Goal: Contribute content: Add original content to the website for others to see

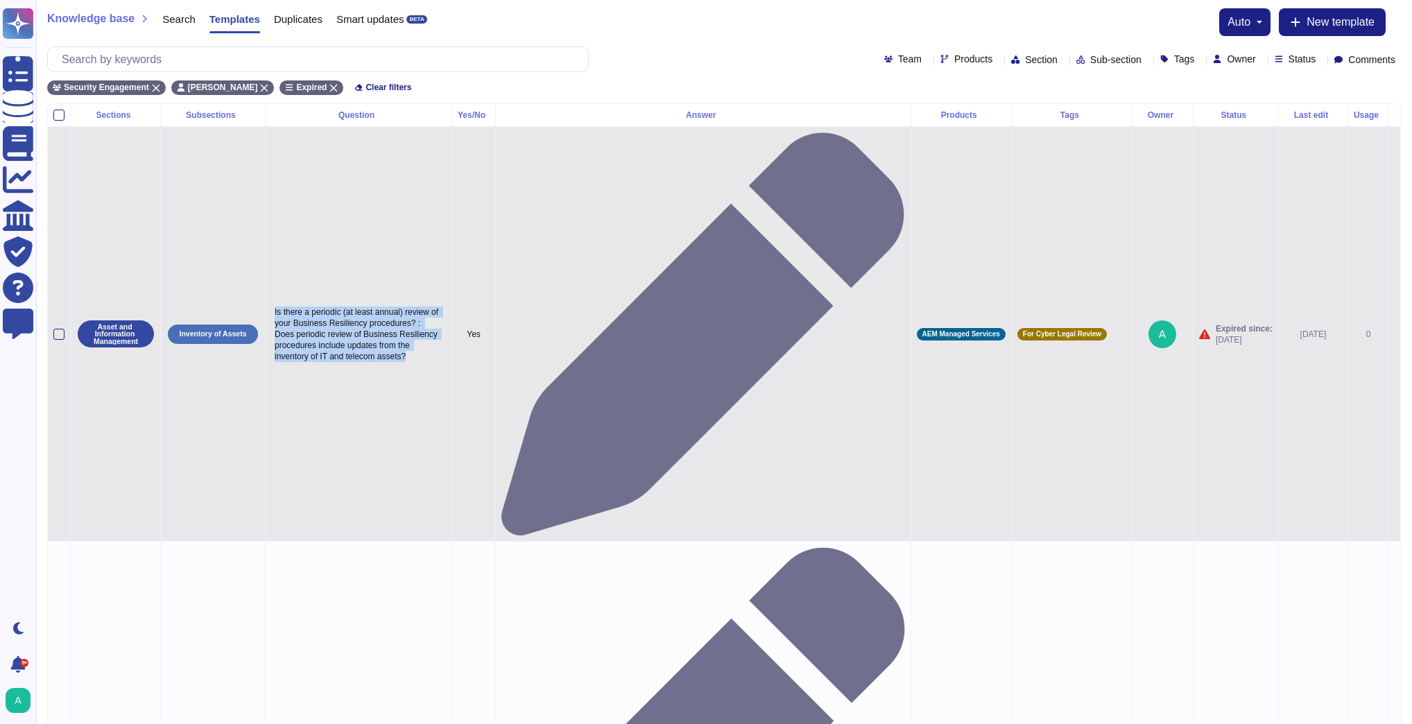
drag, startPoint x: 408, startPoint y: 186, endPoint x: 270, endPoint y: 140, distance: 145.4
click at [271, 303] on p "Is there a periodic (at least annual) review of your Business Resiliency proced…" at bounding box center [358, 334] width 175 height 62
type textarea "Is there a periodic (at least annual) review of your Business Resiliency proced…"
drag, startPoint x: 342, startPoint y: 191, endPoint x: 263, endPoint y: 133, distance: 98.2
click at [263, 133] on tr "Asset and Information Management Inventory of Assets Is there a periodic (at le…" at bounding box center [724, 333] width 1352 height 415
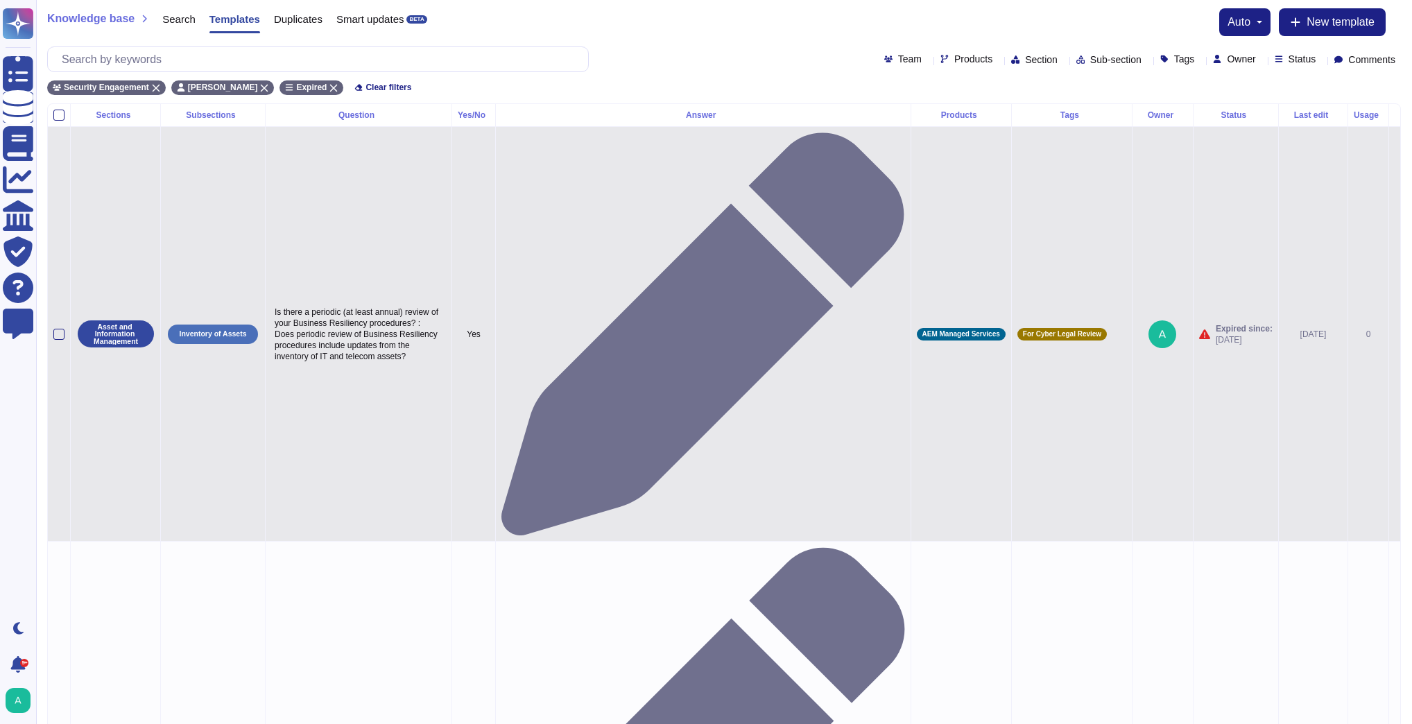
click at [1395, 335] on icon at bounding box center [1395, 335] width 0 height 0
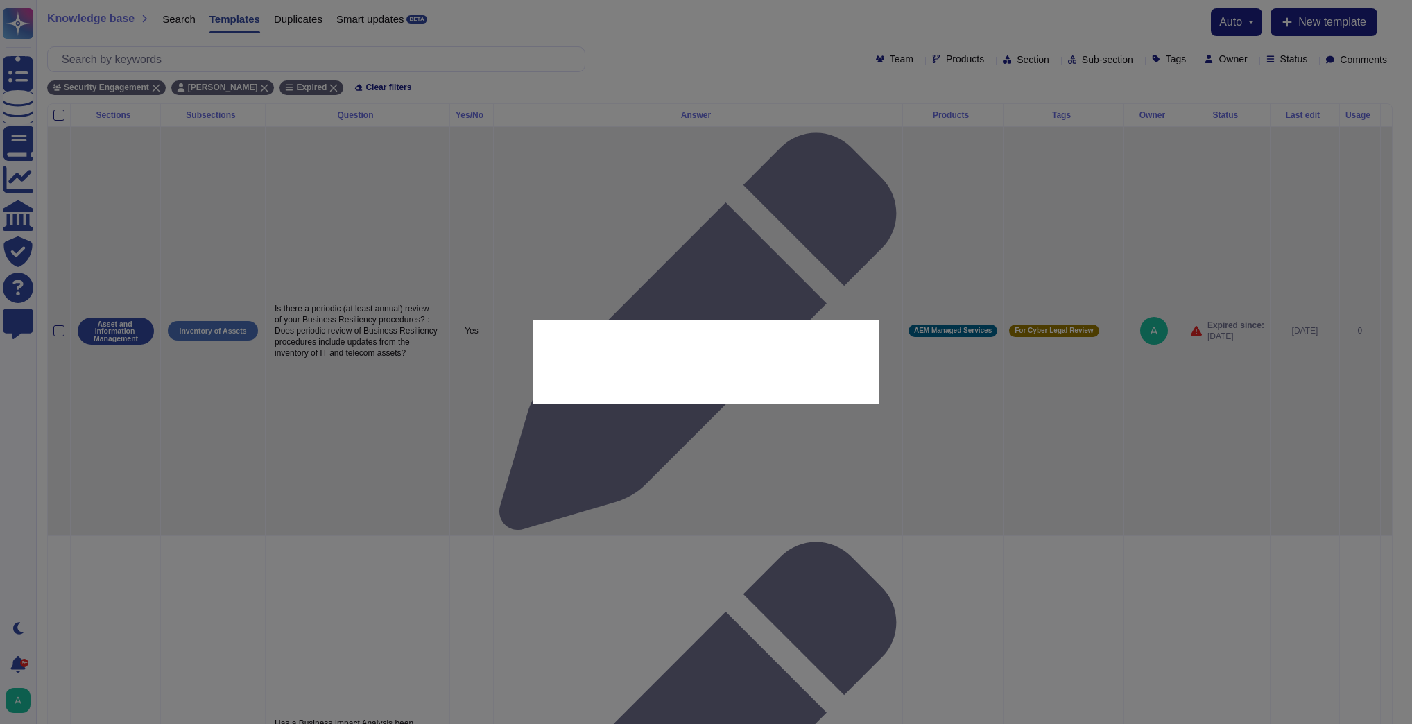
type textarea "Is there a periodic (at least annual) review of your Business Resiliency proced…"
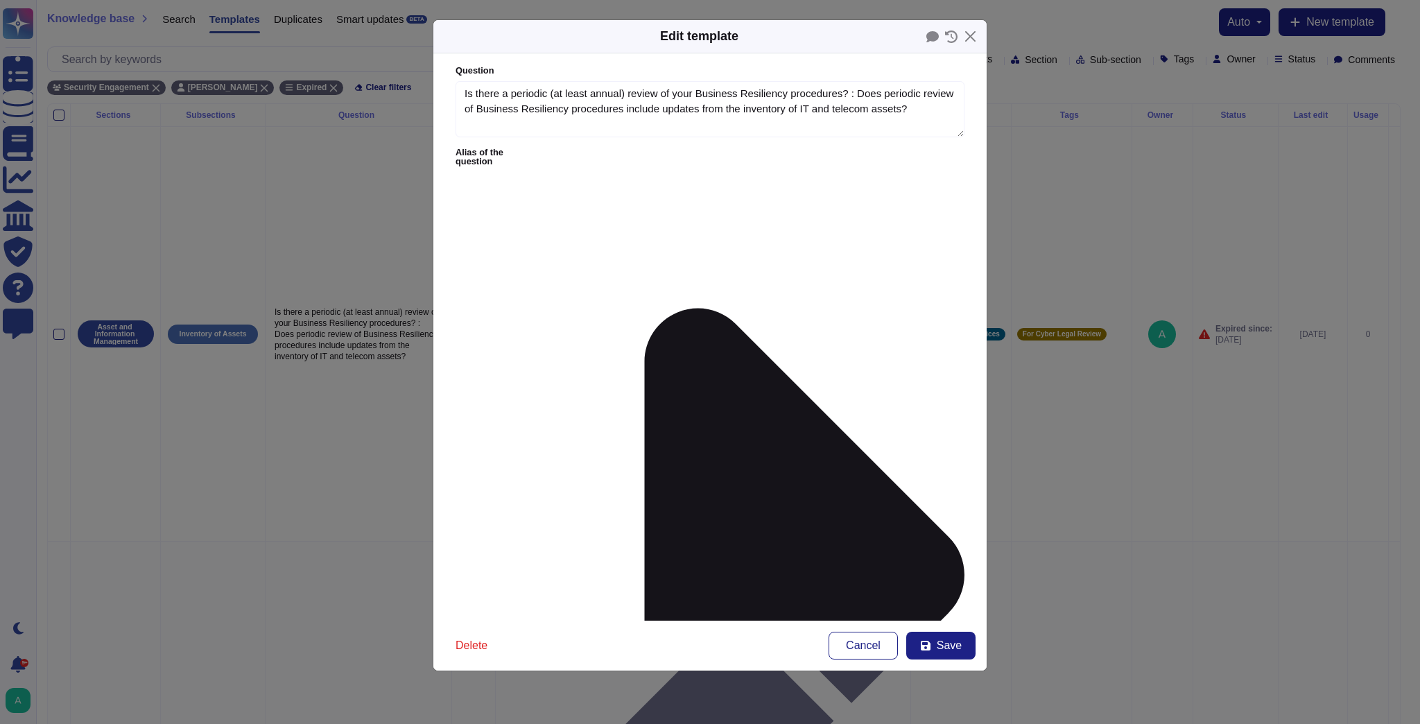
type textarea "Is there a periodic (at least annual) review of your Business Resiliency proced…"
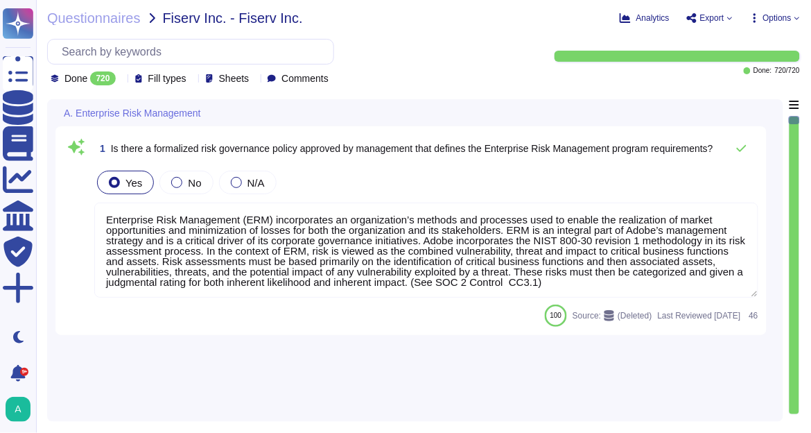
type textarea "Enterprise Risk Management (ERM) incorporates an organization’s methods and pro…"
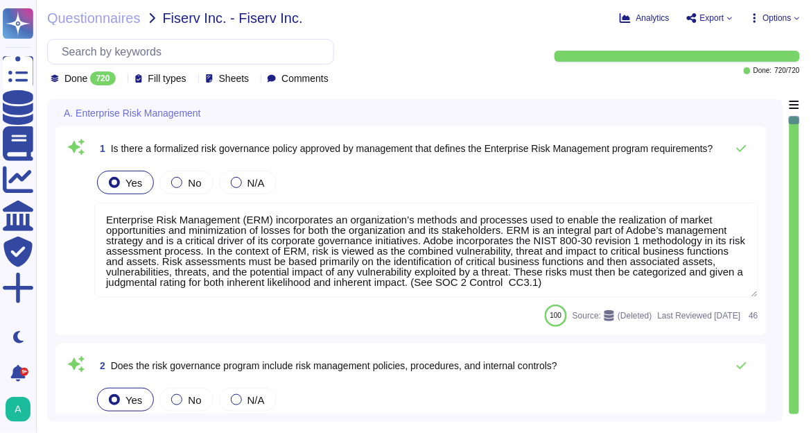
type textarea "The risk governance plan includes risk scenarios that encompass events and poss…"
type textarea "Adobe has an established Enterprise-wide Risk Management process used by manage…"
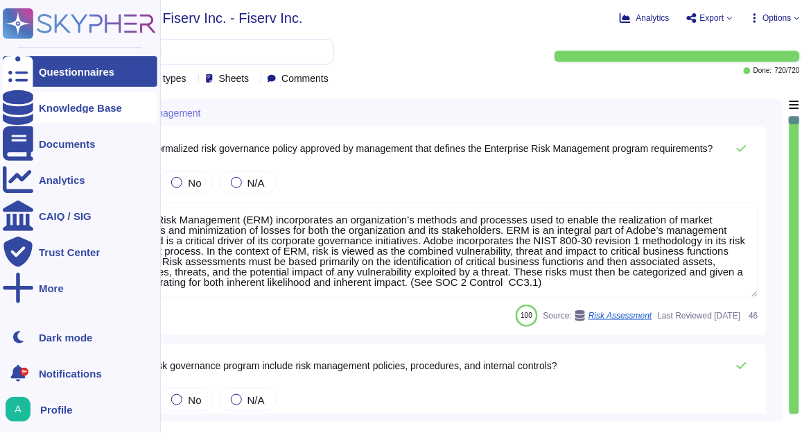
click at [62, 113] on div "Knowledge Base" at bounding box center [80, 107] width 155 height 31
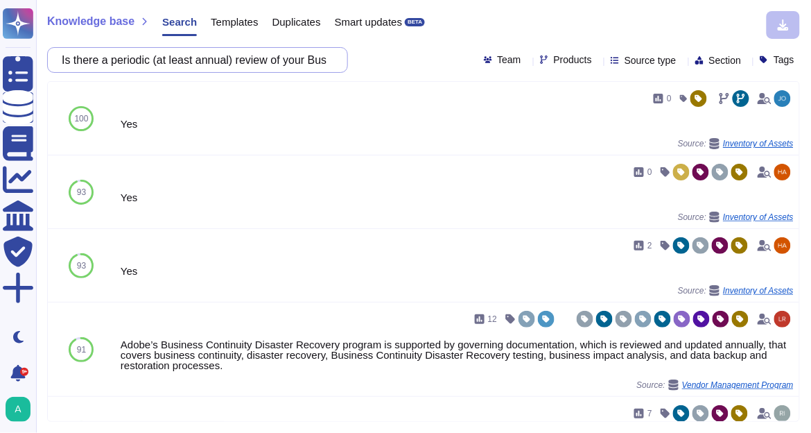
click at [200, 66] on input "Is there a periodic (at least annual) review of your Business Resiliency proced…" at bounding box center [194, 60] width 279 height 24
paste input "n internal audit, risk management, or compliance department, or similar managem…"
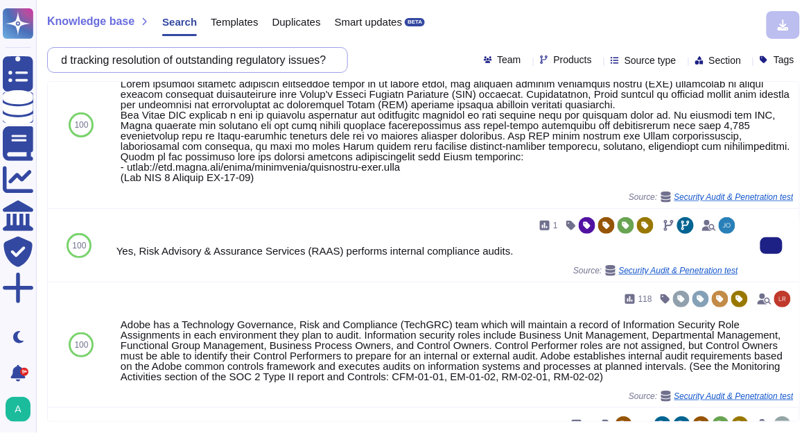
scroll to position [55, 0]
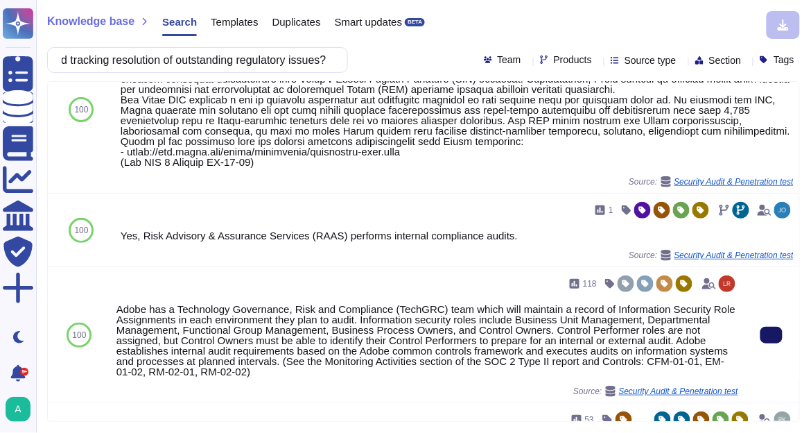
type input "Is there an internal audit, risk management, or compliance department, or simil…"
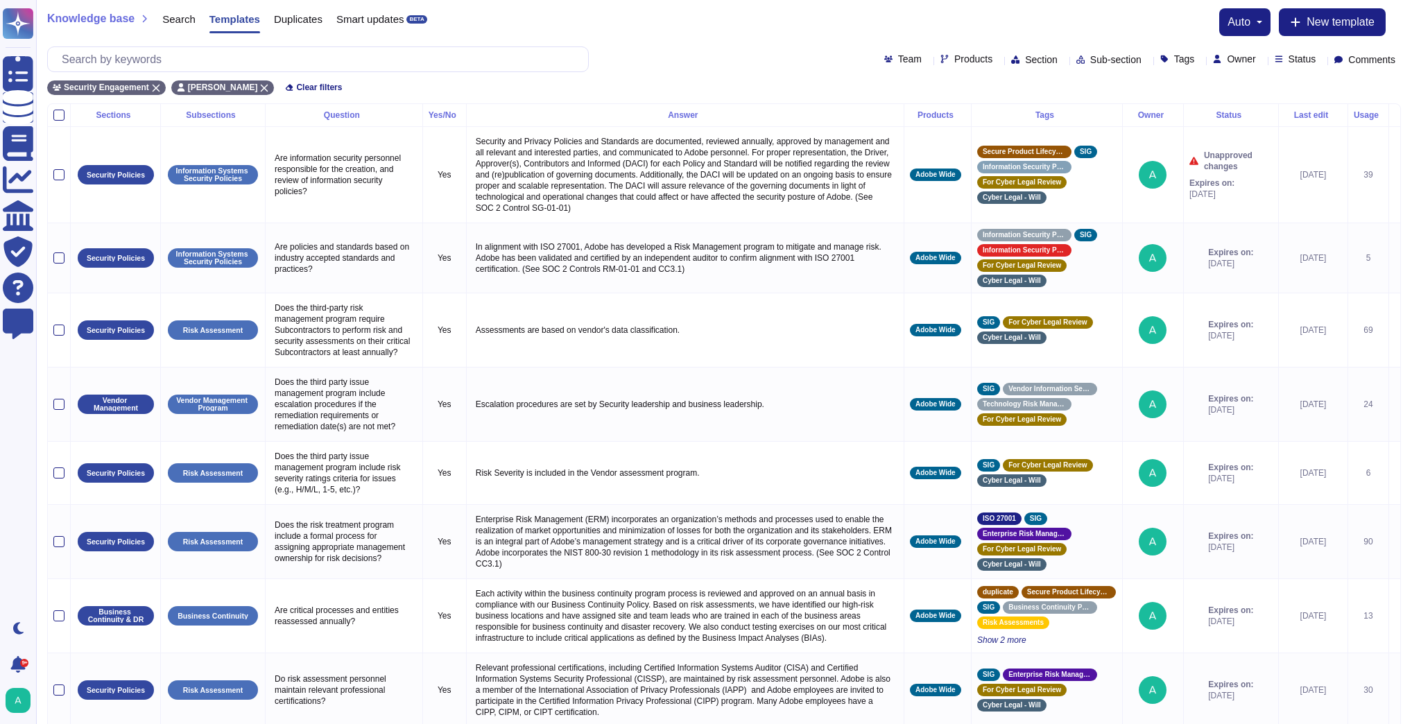
click at [1306, 61] on div "Status" at bounding box center [1298, 59] width 47 height 10
click at [1311, 161] on span "Expired" at bounding box center [1317, 162] width 35 height 12
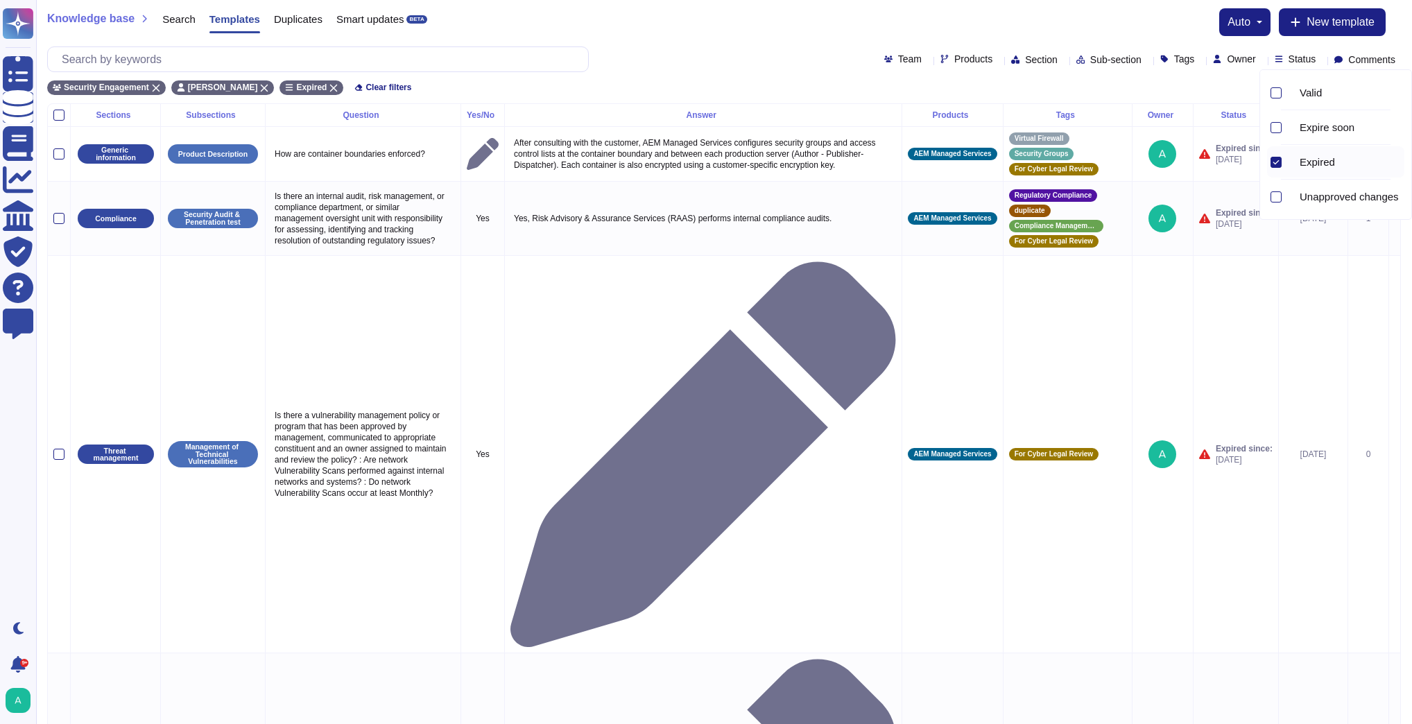
click at [793, 24] on div "Knowledge base Search Templates Duplicates Smart updates BETA auto New template" at bounding box center [724, 22] width 1354 height 28
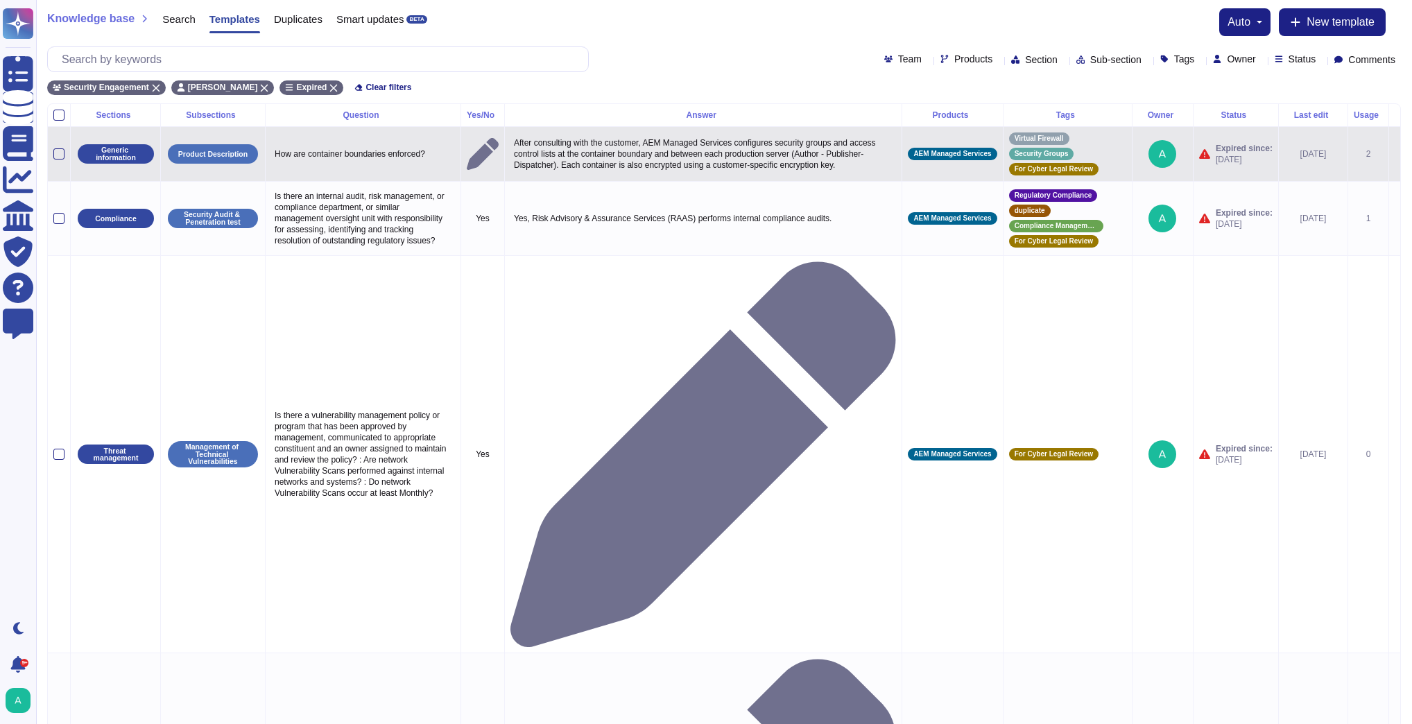
click at [1243, 154] on span "Expired since:" at bounding box center [1244, 148] width 57 height 11
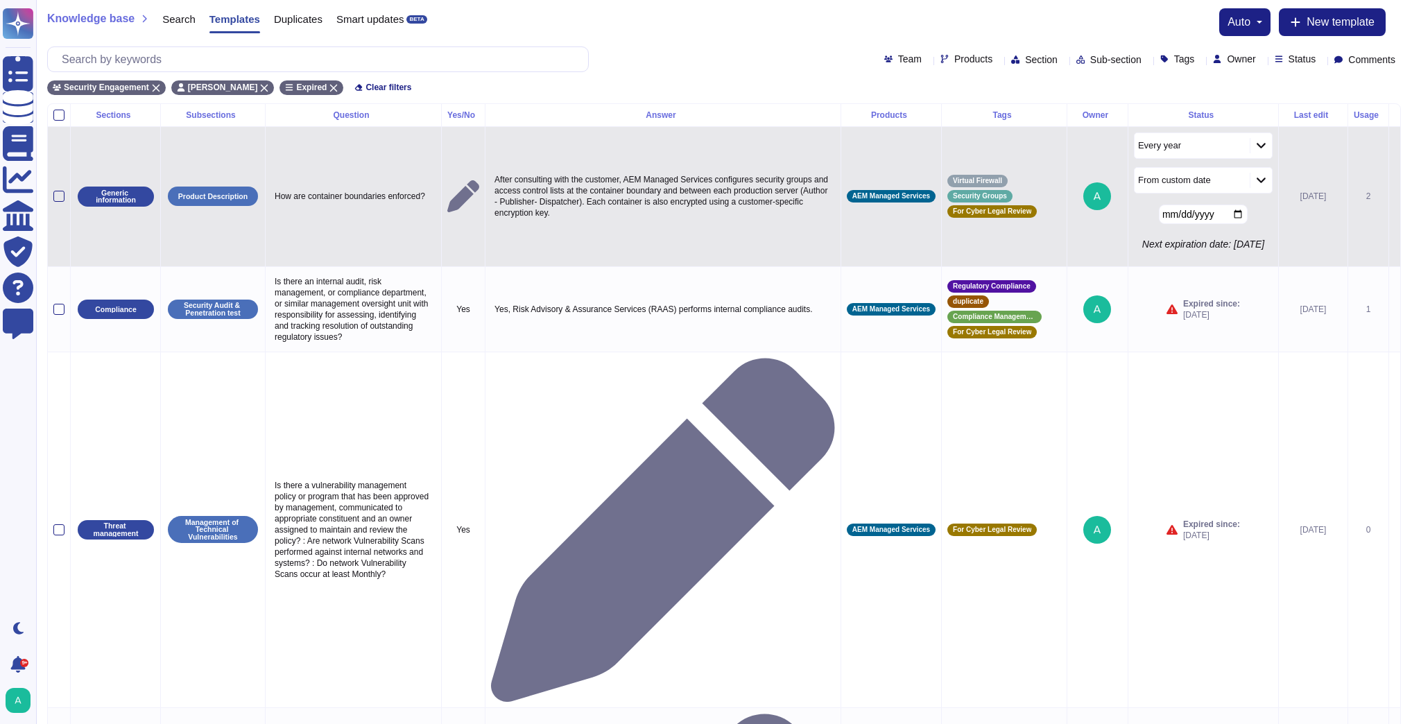
click at [1395, 198] on icon at bounding box center [1395, 198] width 0 height 0
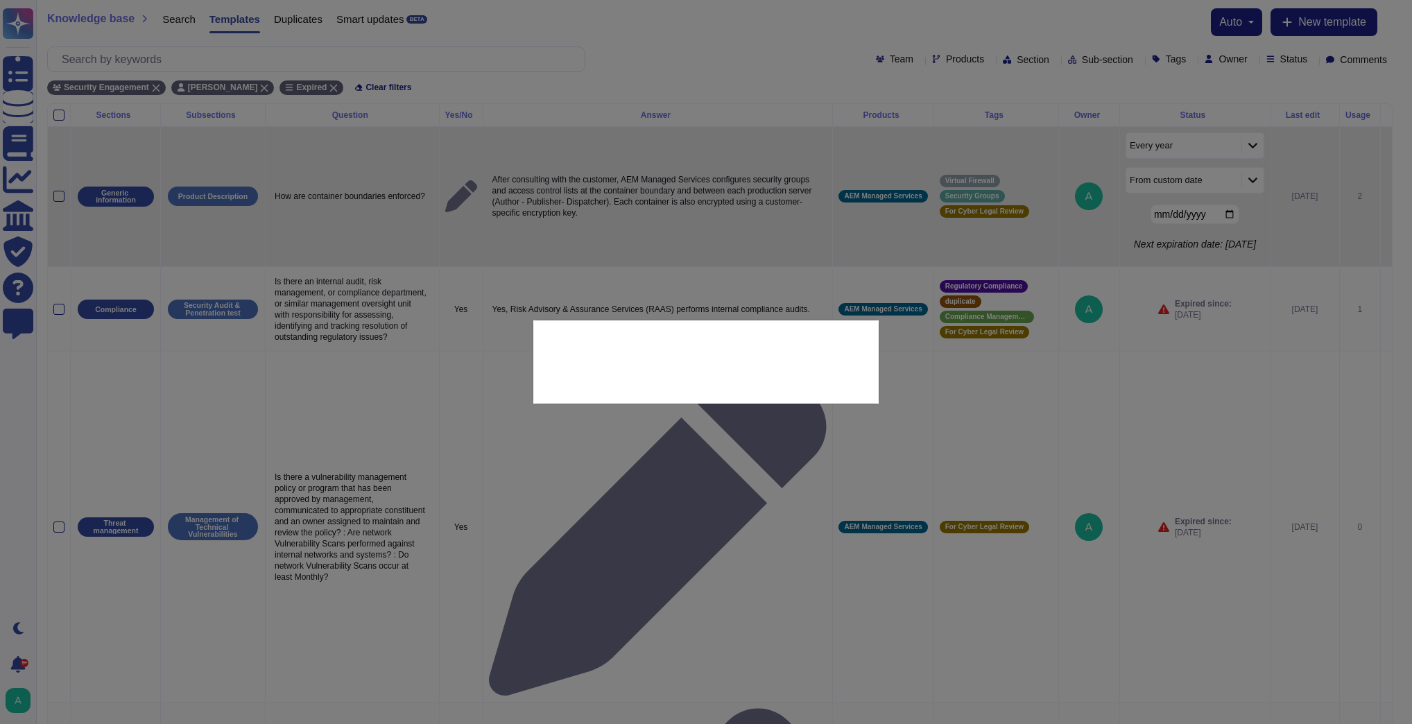
type textarea "How are container boundaries enforced?"
type textarea "After consulting with the customer, AEM Managed Services configures security gr…"
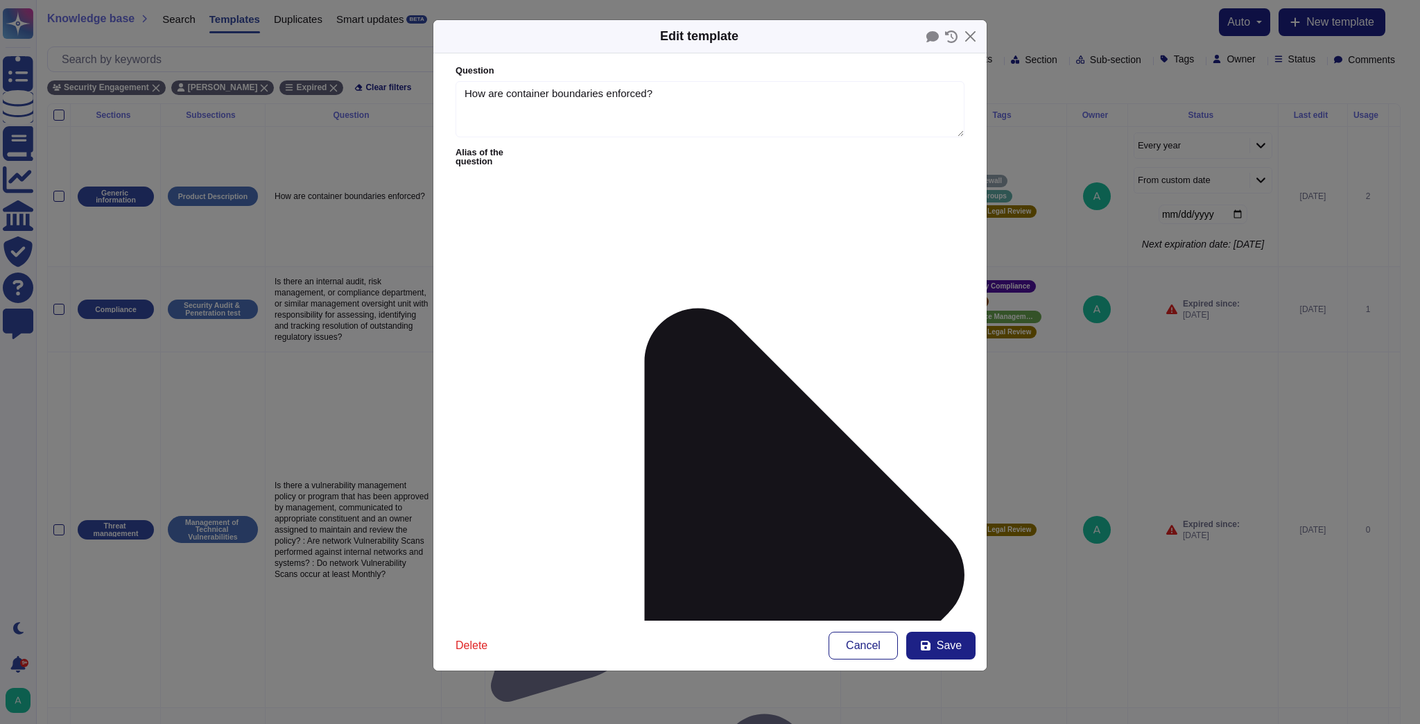
type textarea "How are container boundaries enforced?"
type textarea "After consulting with the customer, AEM Managed Services configures security gr…"
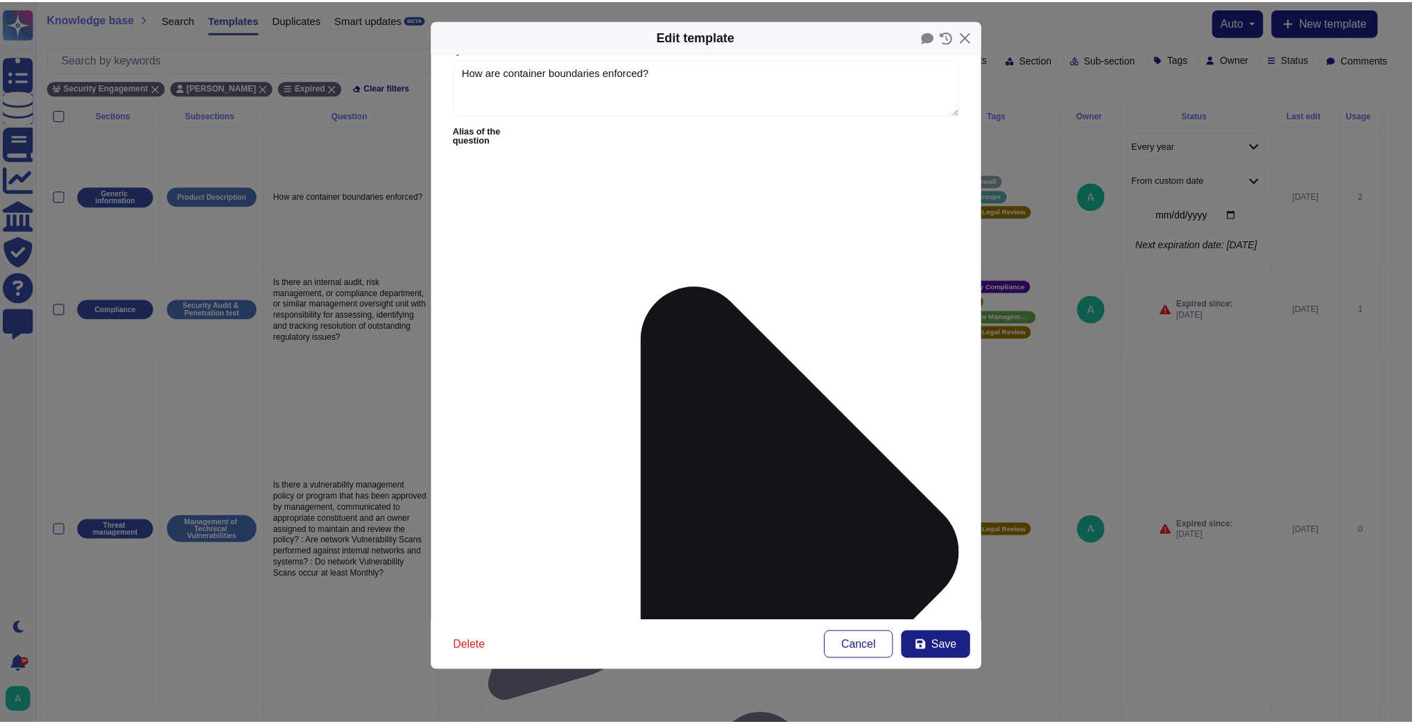
scroll to position [43, 0]
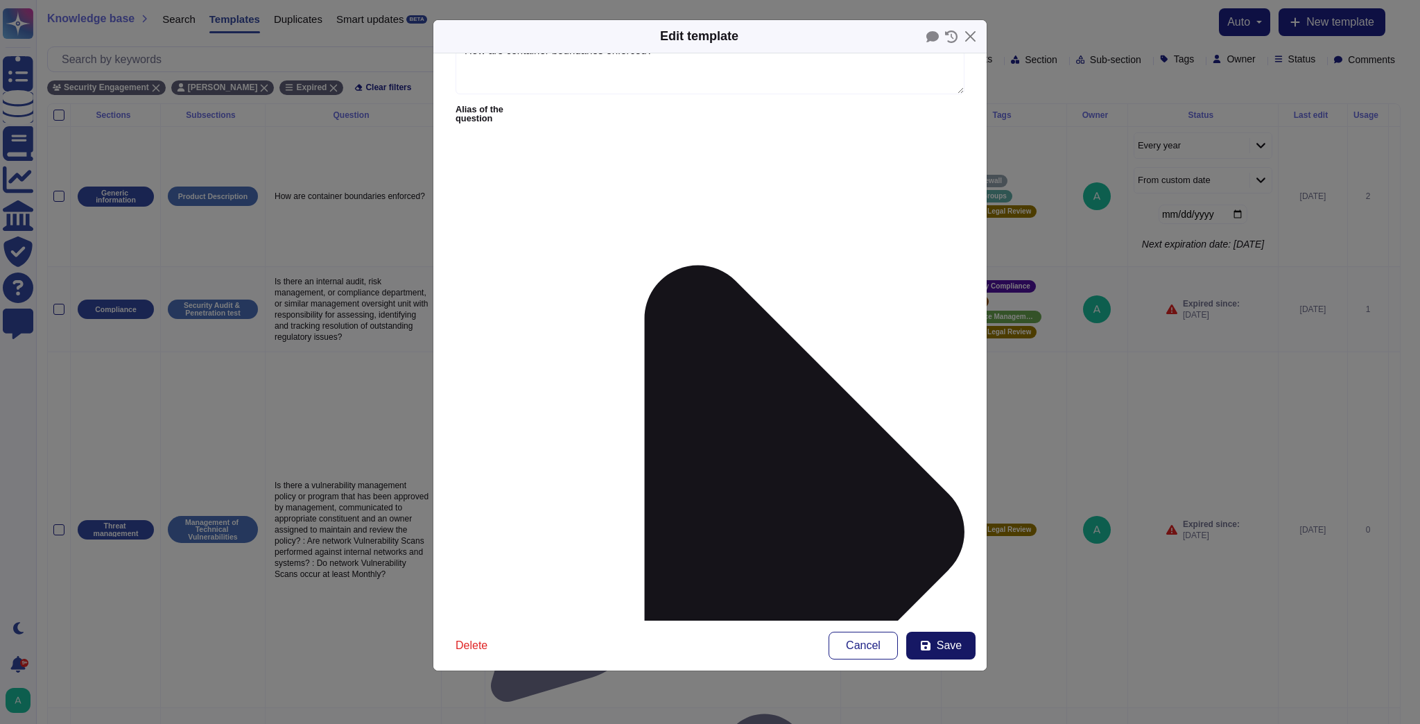
click at [949, 647] on span "Save" at bounding box center [949, 645] width 25 height 11
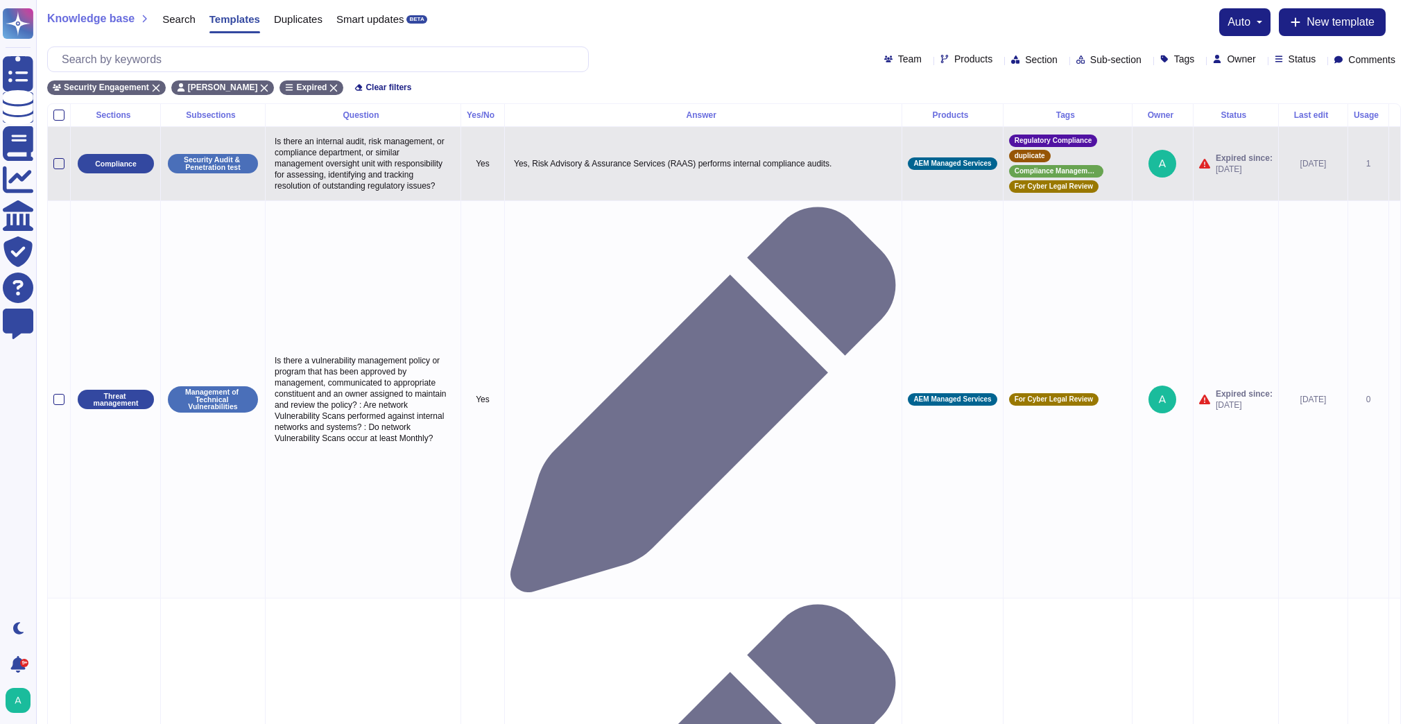
click at [358, 185] on p "Is there an internal audit, risk management, or compliance department, or simil…" at bounding box center [363, 163] width 184 height 62
type textarea "Is there an internal audit, risk management, or compliance department, or simil…"
drag, startPoint x: 459, startPoint y: 181, endPoint x: 272, endPoint y: 132, distance: 193.6
click at [272, 132] on textarea "Is there an internal audit, risk management, or compliance department, or simil…" at bounding box center [370, 166] width 199 height 69
click at [734, 161] on p "Yes, Risk Advisory & Assurance Services (RAAS) performs internal compliance aud…" at bounding box center [703, 164] width 386 height 18
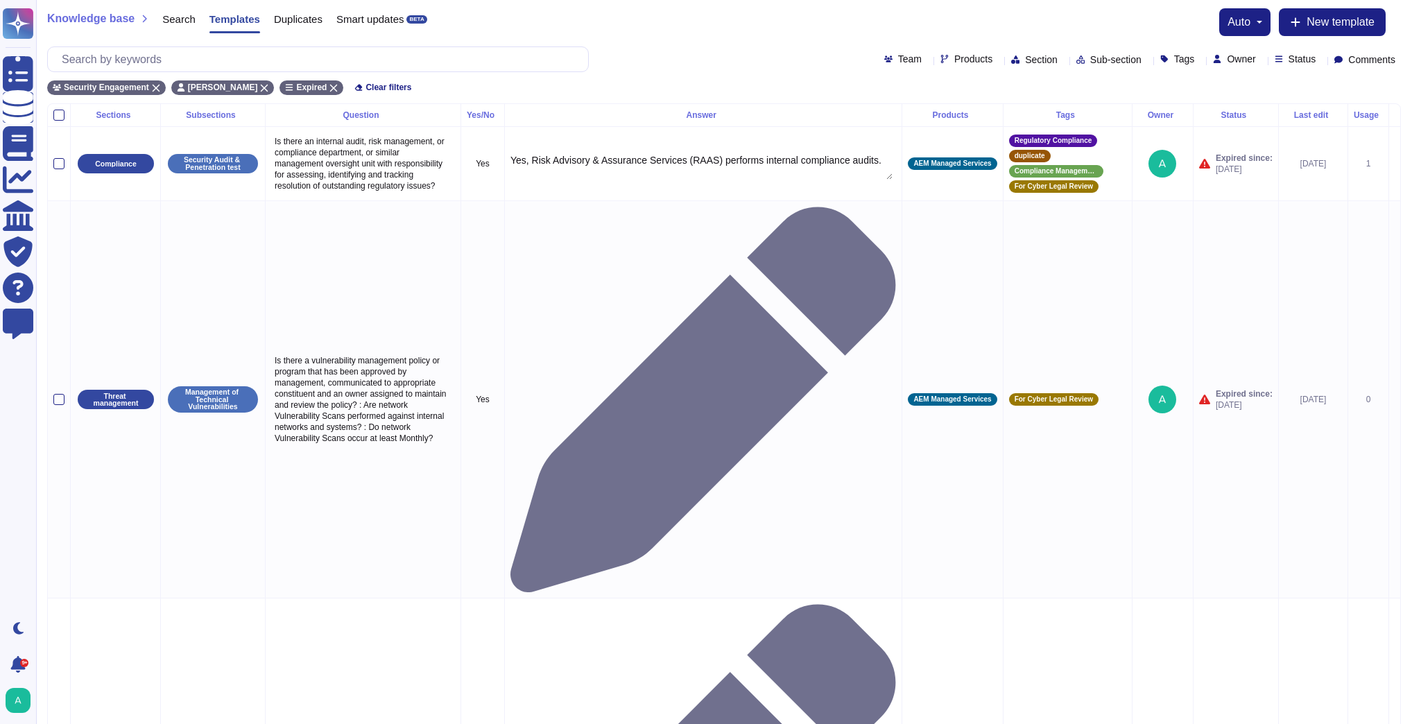
drag, startPoint x: 888, startPoint y: 158, endPoint x: 455, endPoint y: 145, distance: 433.6
click at [455, 145] on tr "Compliance Security Audit & Penetration test Is there an internal audit, risk m…" at bounding box center [724, 163] width 1352 height 74
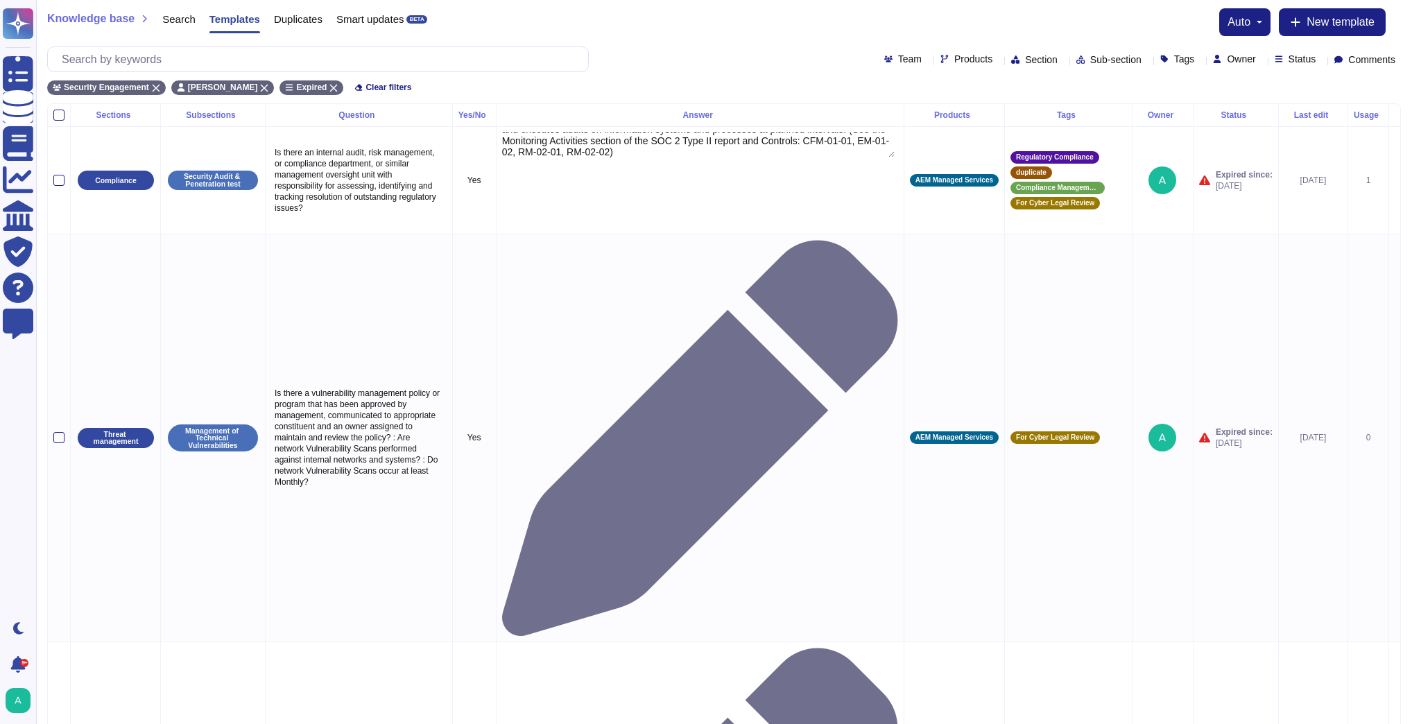
scroll to position [0, 0]
type textarea "Yes, Risk Advisory & Assurance Services (RAAS) performs internal compliance aud…"
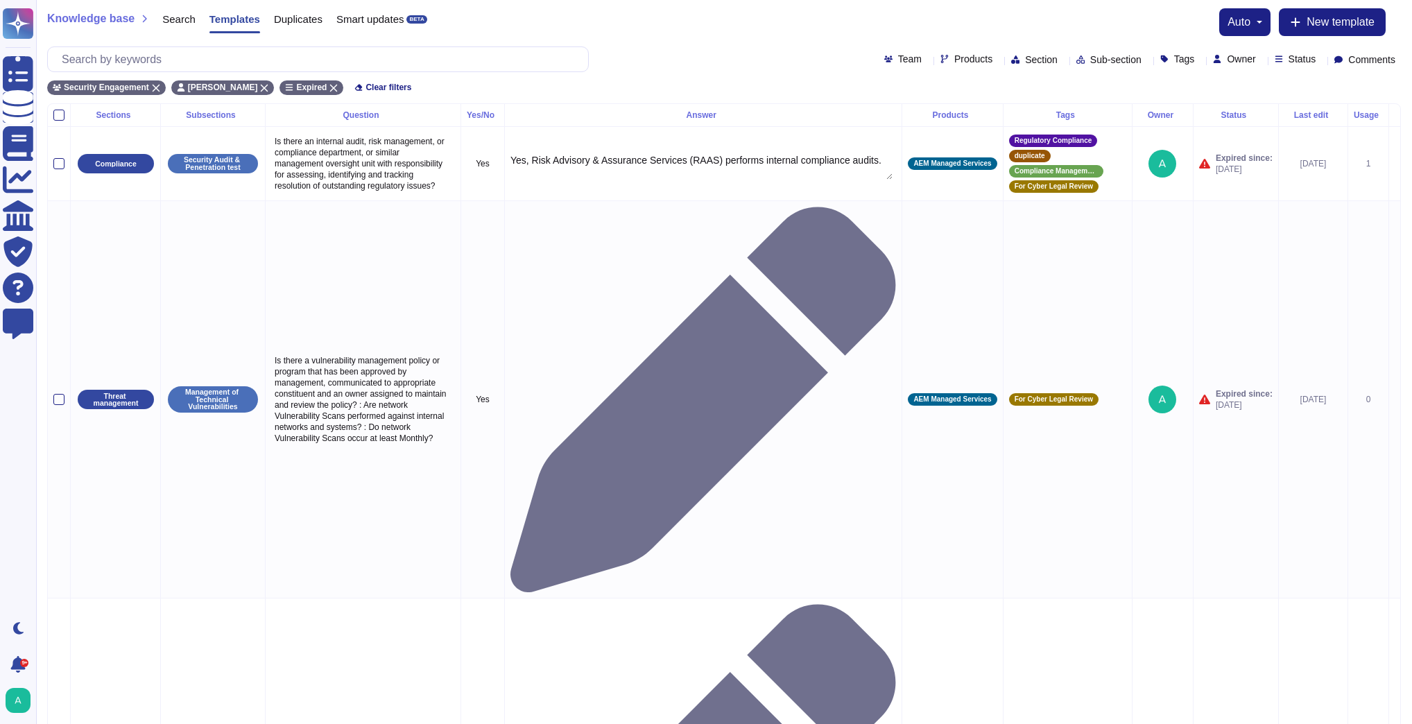
click at [650, 164] on textarea "Yes, Risk Advisory & Assurance Services (RAAS) performs internal compliance aud…" at bounding box center [701, 167] width 382 height 25
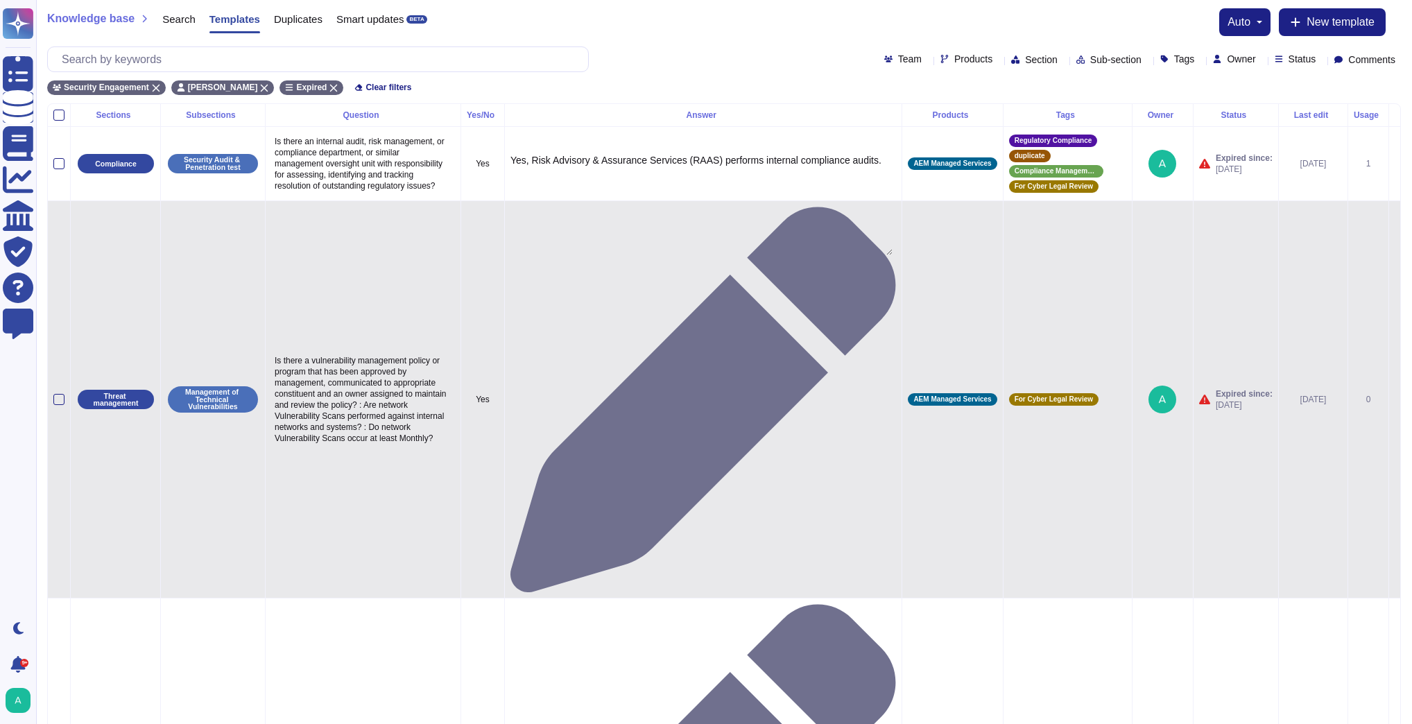
drag, startPoint x: 888, startPoint y: 177, endPoint x: 874, endPoint y: 253, distance: 77.4
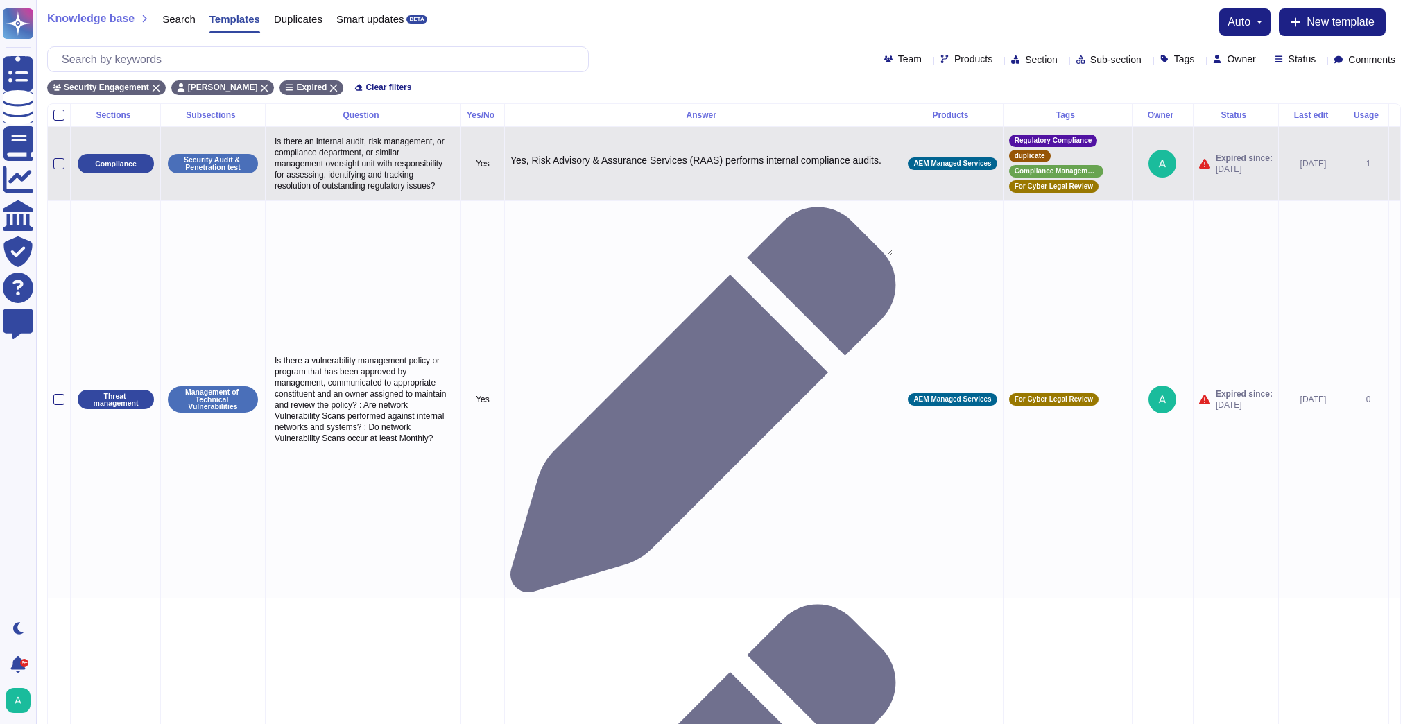
click at [874, 155] on textarea "Yes, Risk Advisory & Assurance Services (RAAS) performs internal compliance aud…" at bounding box center [701, 205] width 382 height 101
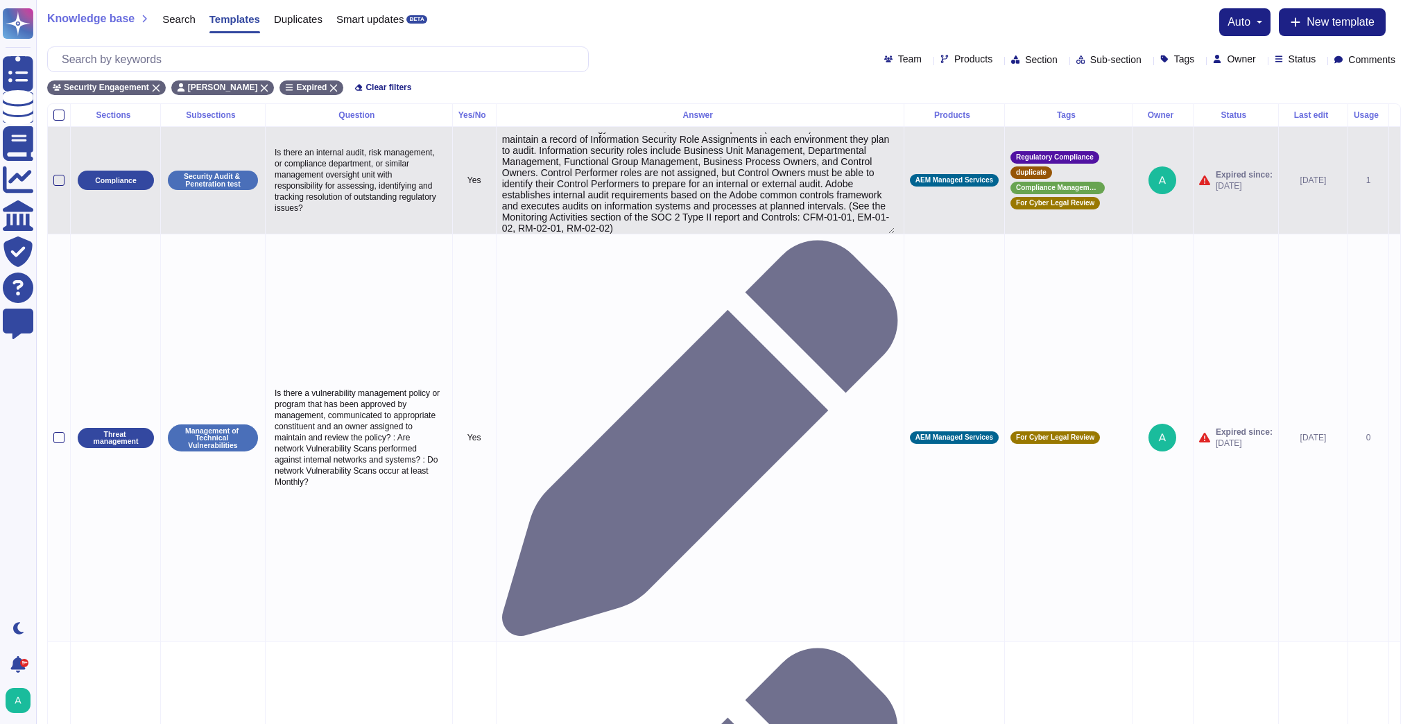
scroll to position [10, 0]
type textarea "Adobe has a Technology Governance, Risk and Compliance (TechGRC) team which wil…"
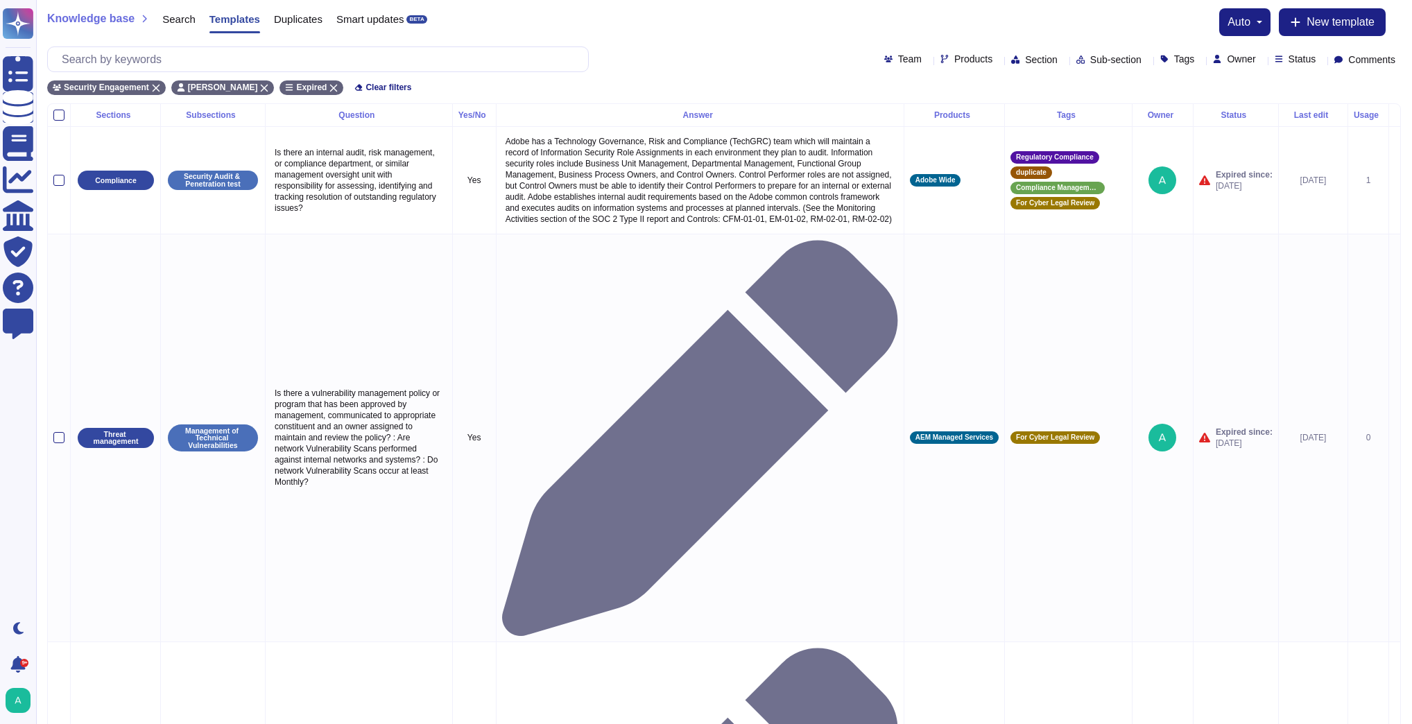
click at [798, 74] on div "Security Engagement Ayodeji Ogundiran Expired Clear filters" at bounding box center [724, 83] width 1354 height 23
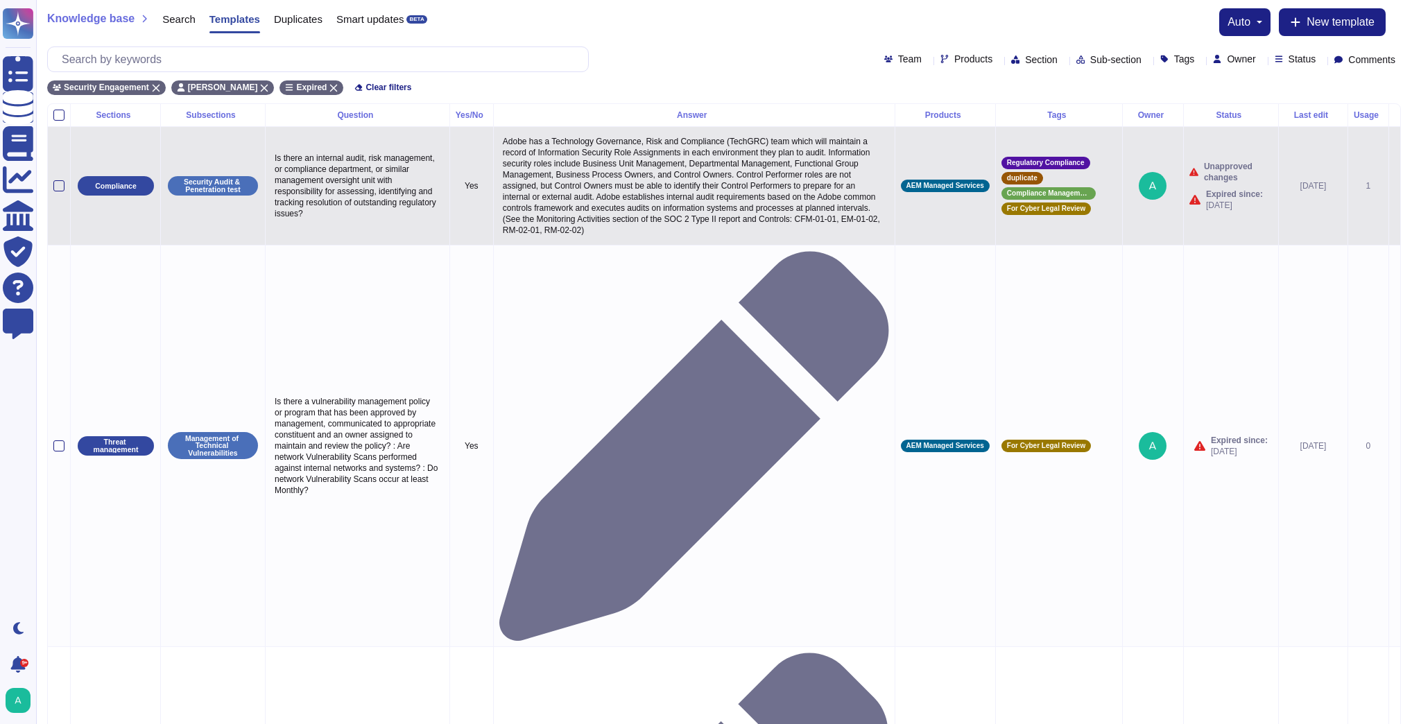
click at [1395, 187] on icon at bounding box center [1395, 187] width 0 height 0
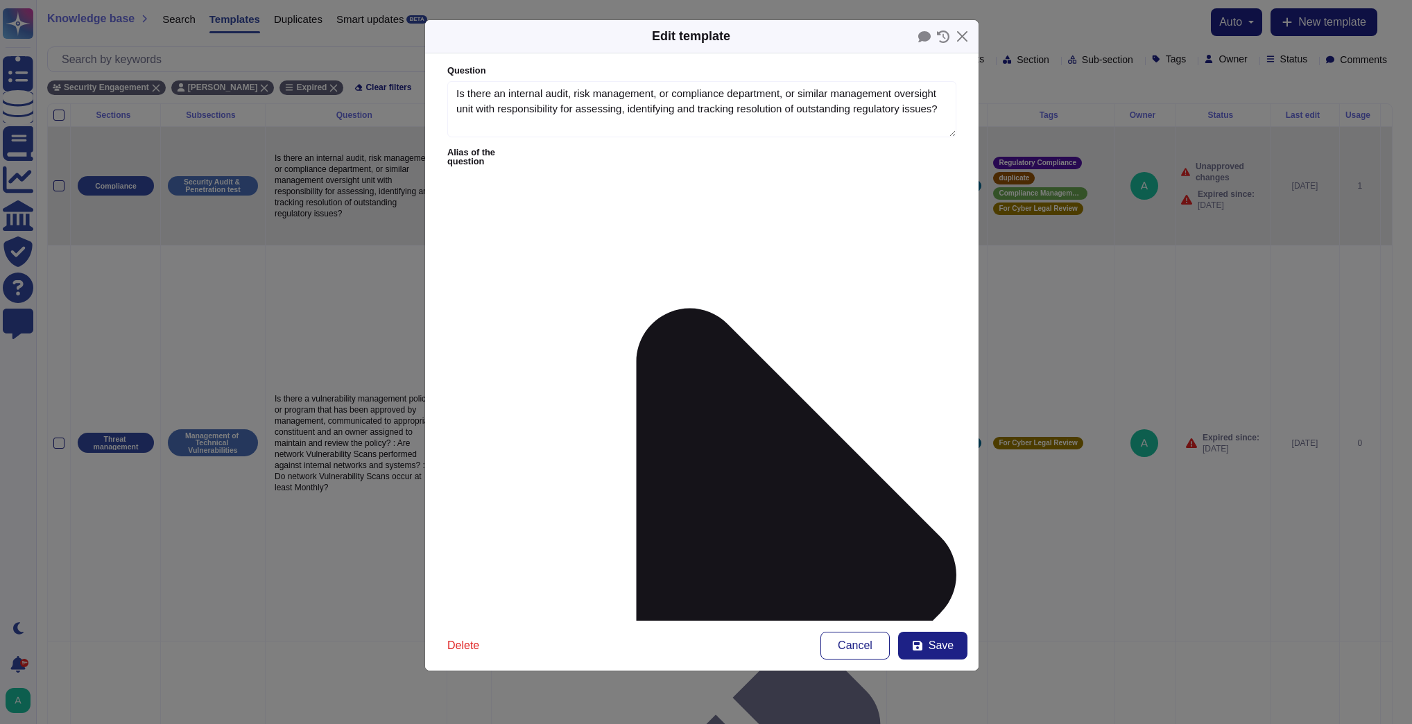
type textarea "Is there an internal audit, risk management, or compliance department, or simil…"
type textarea "Adobe has a Technology Governance, Risk and Compliance (TechGRC) team which wil…"
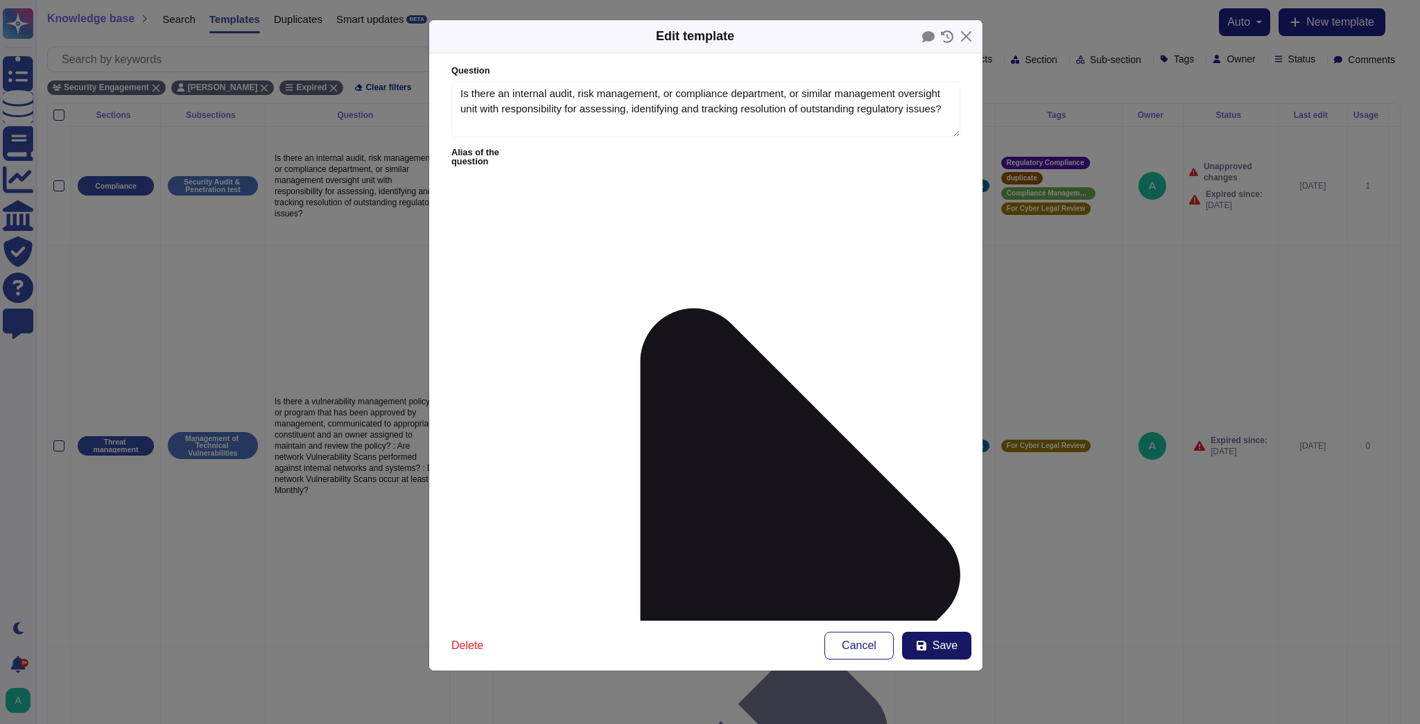
click at [931, 650] on button "Save" at bounding box center [936, 646] width 69 height 28
